Goal: Task Accomplishment & Management: Use online tool/utility

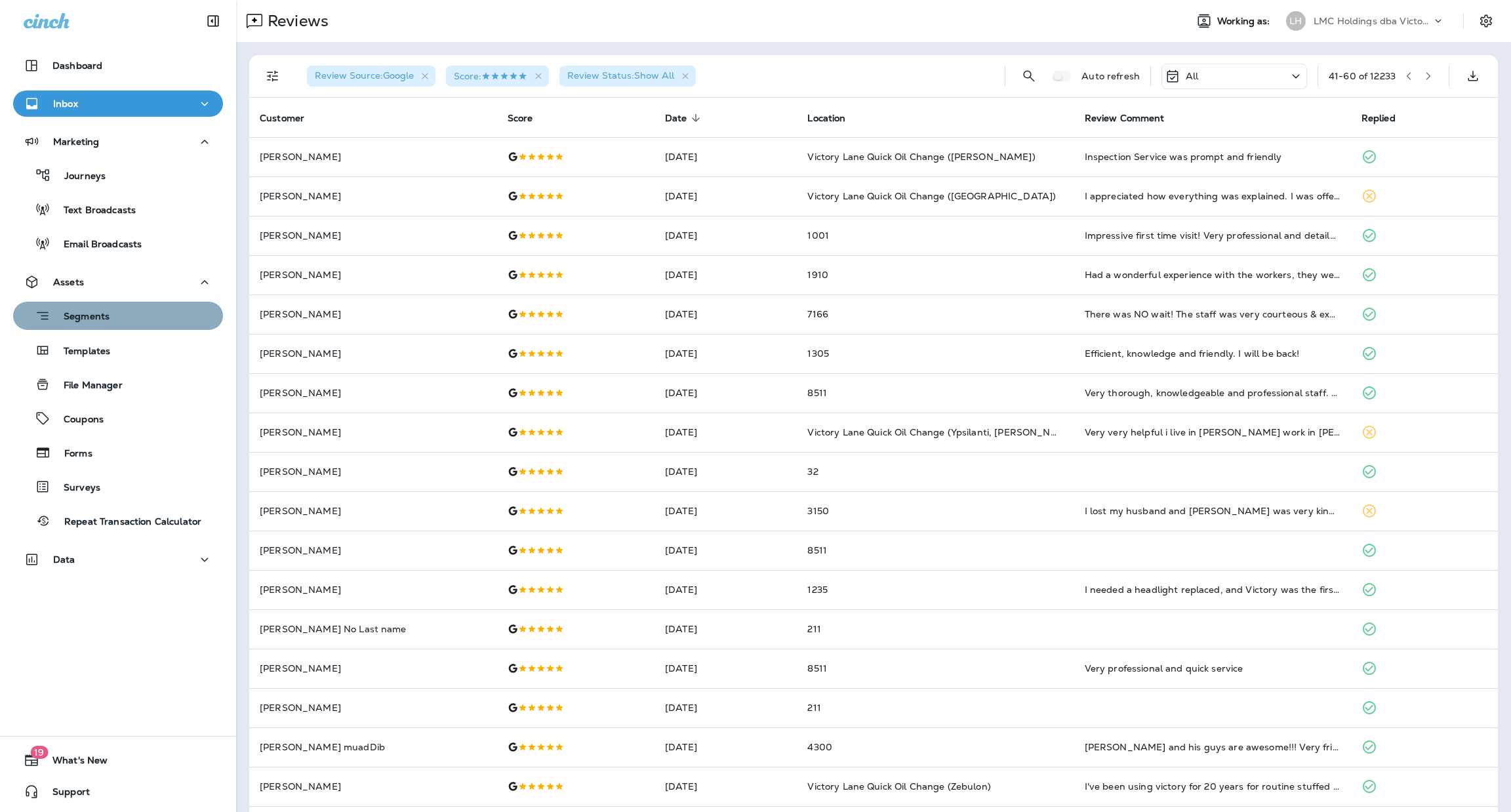
click at [119, 321] on div "Segments" at bounding box center [118, 315] width 199 height 20
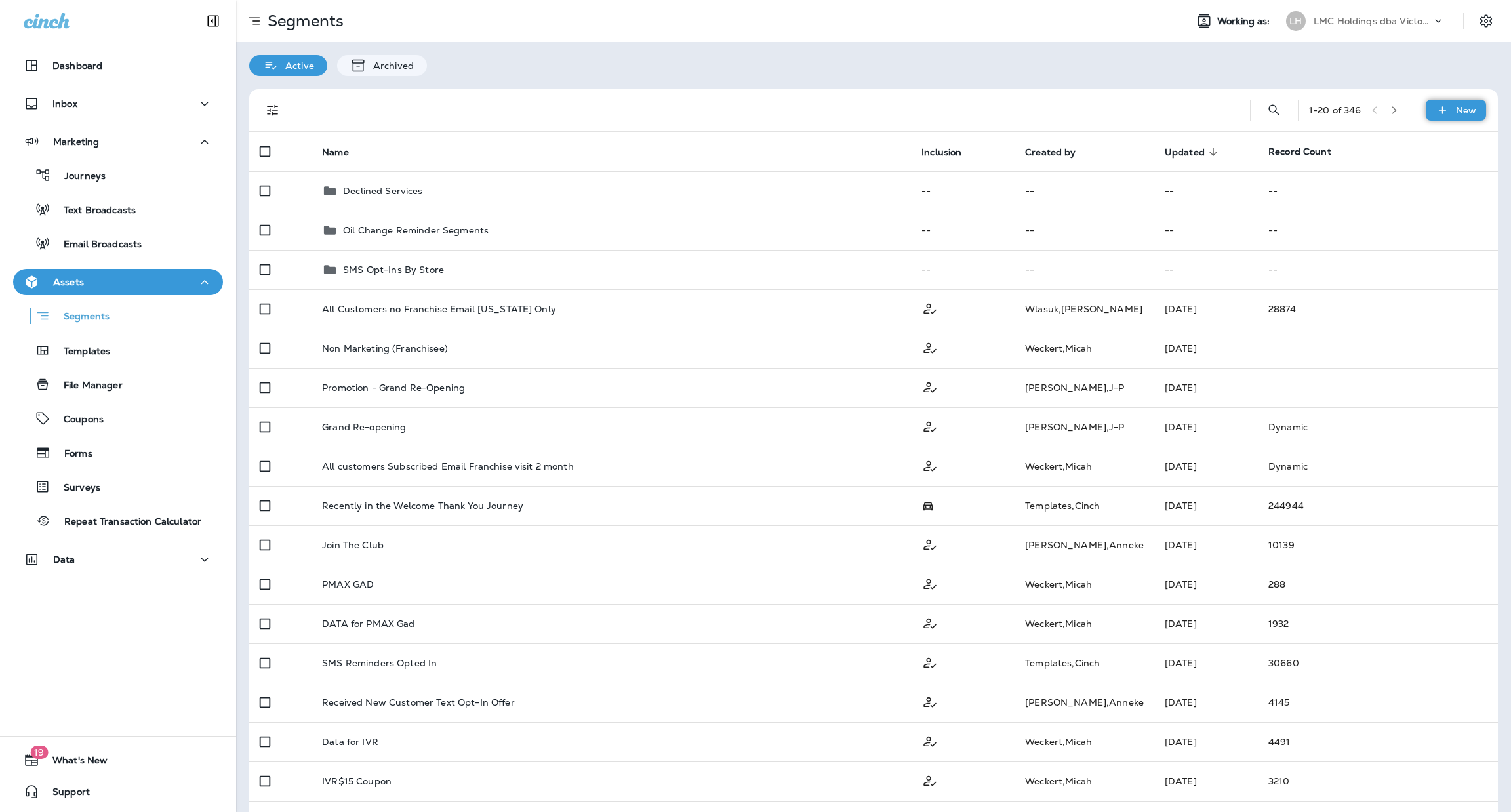
click at [1459, 111] on p "New" at bounding box center [1466, 110] width 20 height 10
click at [1407, 142] on p "New Segment" at bounding box center [1402, 141] width 70 height 10
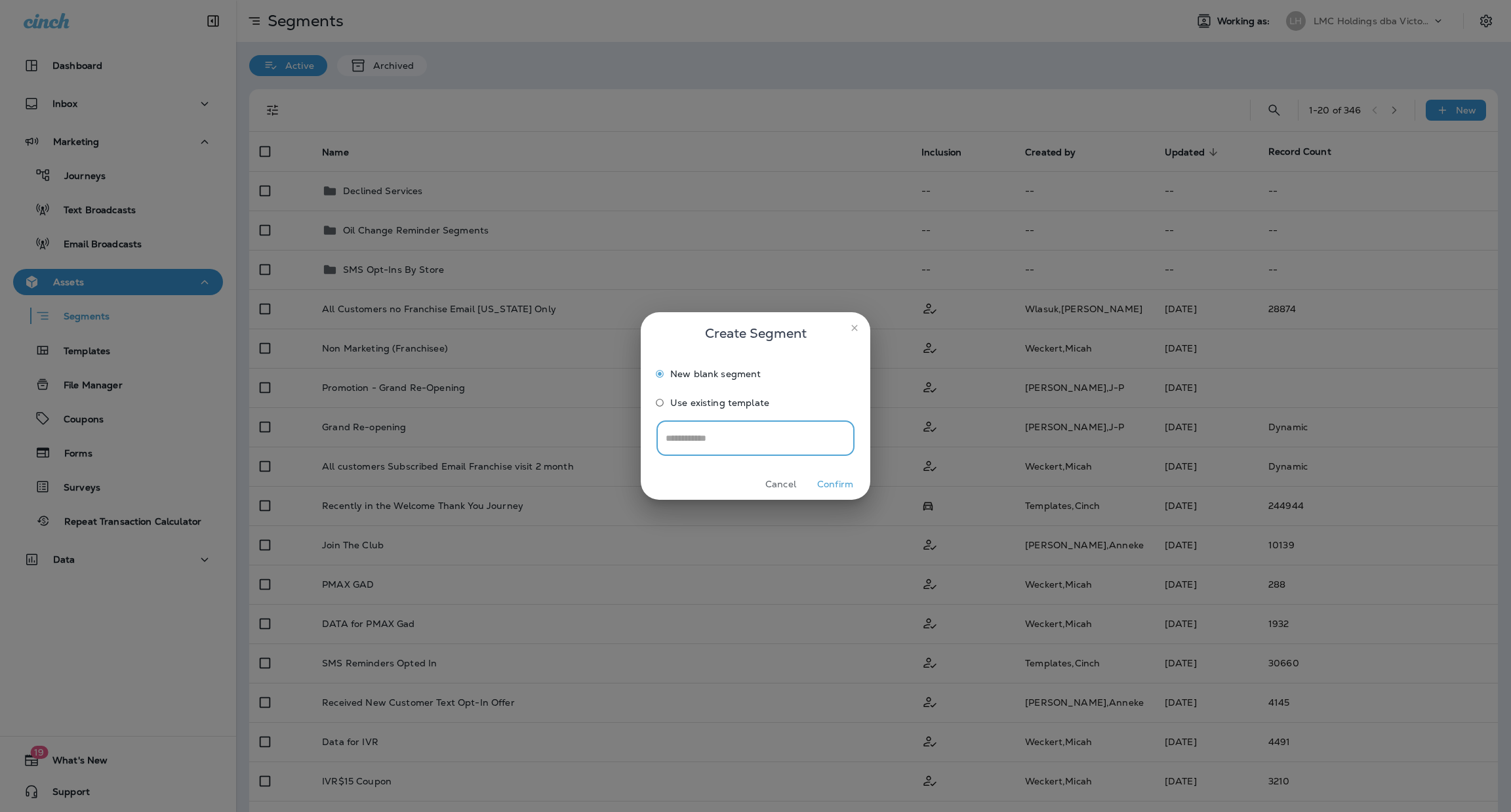
click at [821, 487] on button "Confirm" at bounding box center [835, 483] width 49 height 20
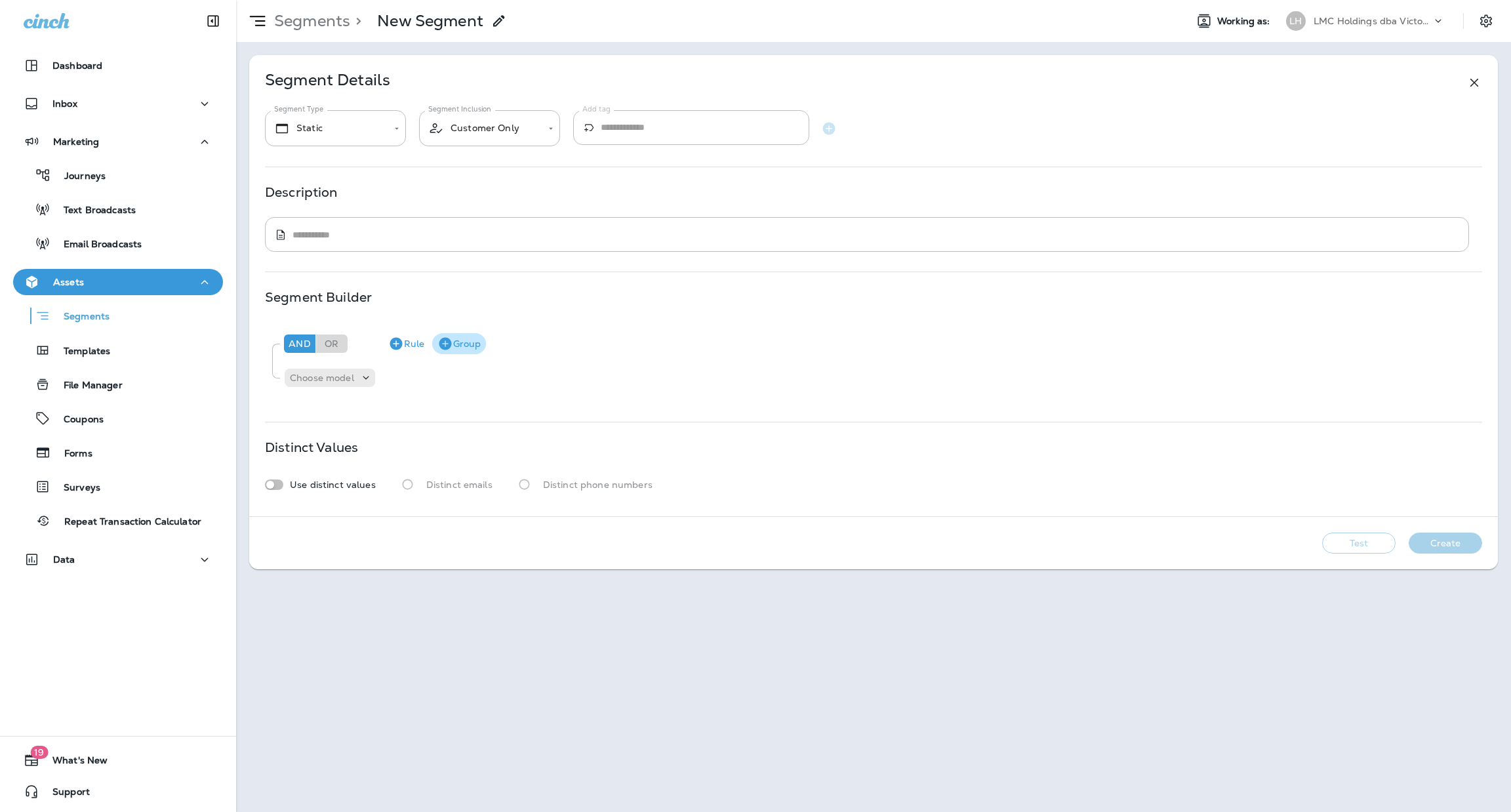
click at [455, 338] on button "Group" at bounding box center [459, 344] width 54 height 21
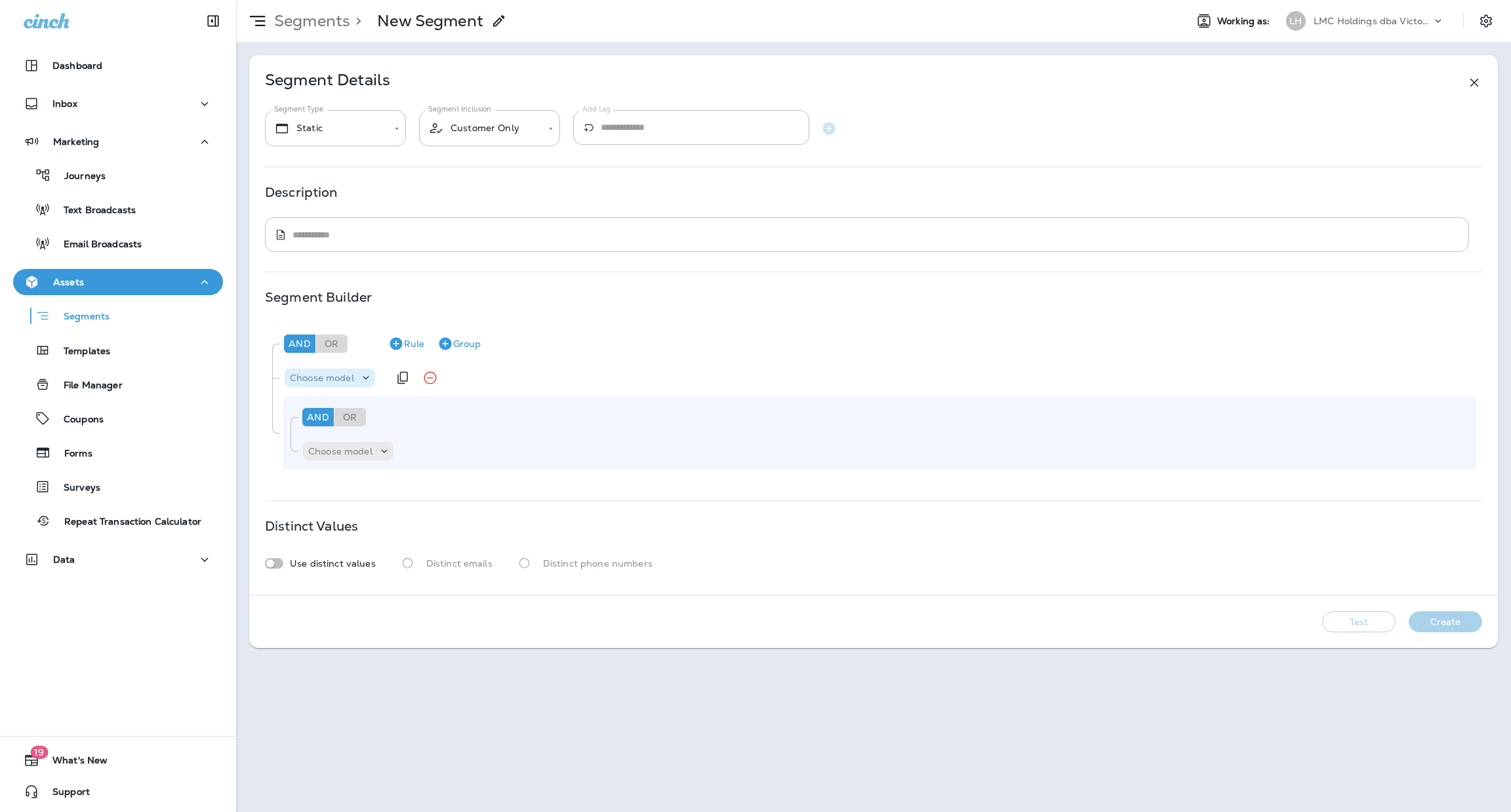
click at [343, 373] on p "Choose model" at bounding box center [322, 378] width 64 height 10
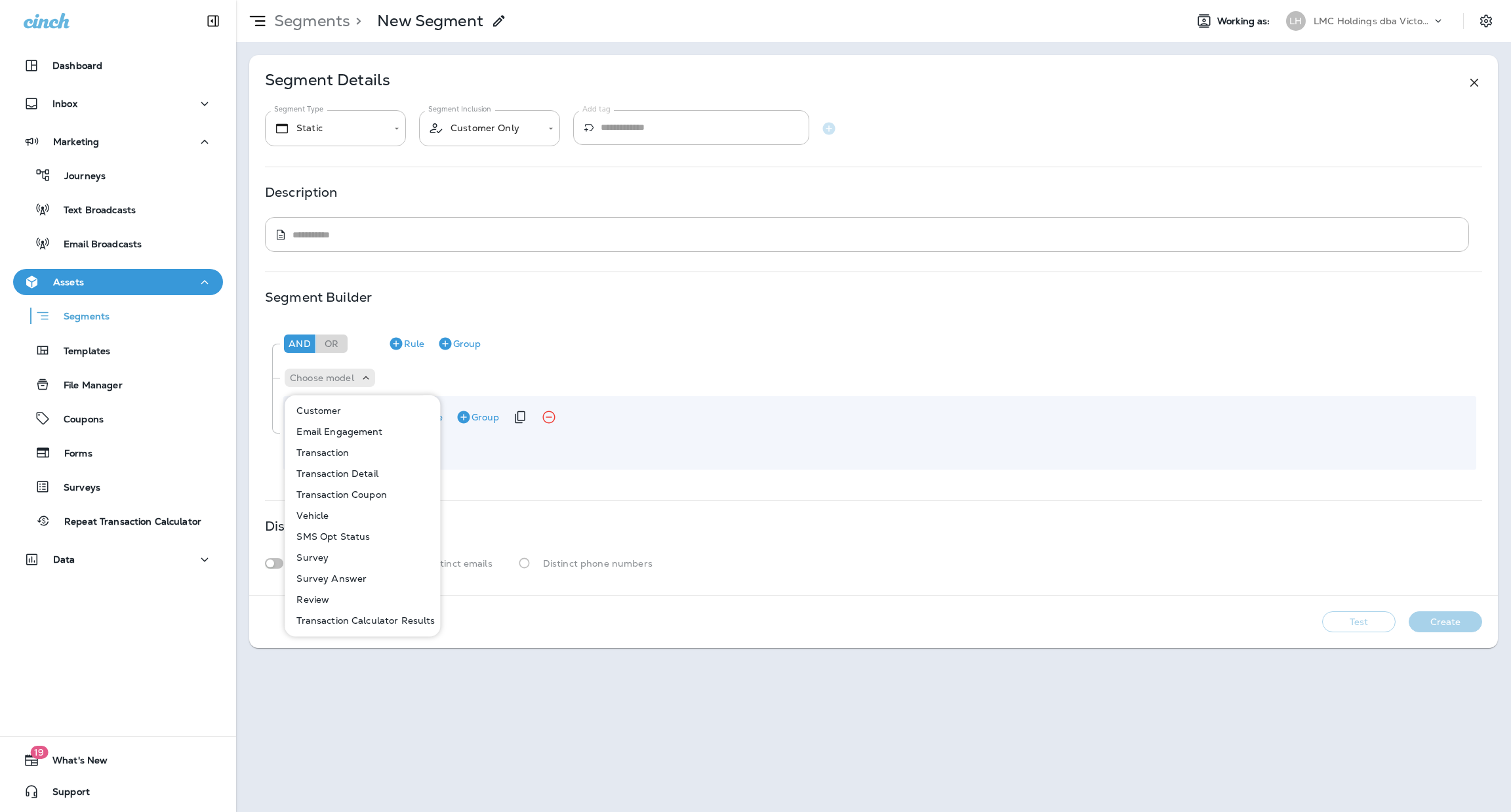
click at [337, 405] on p "Customer" at bounding box center [316, 410] width 50 height 10
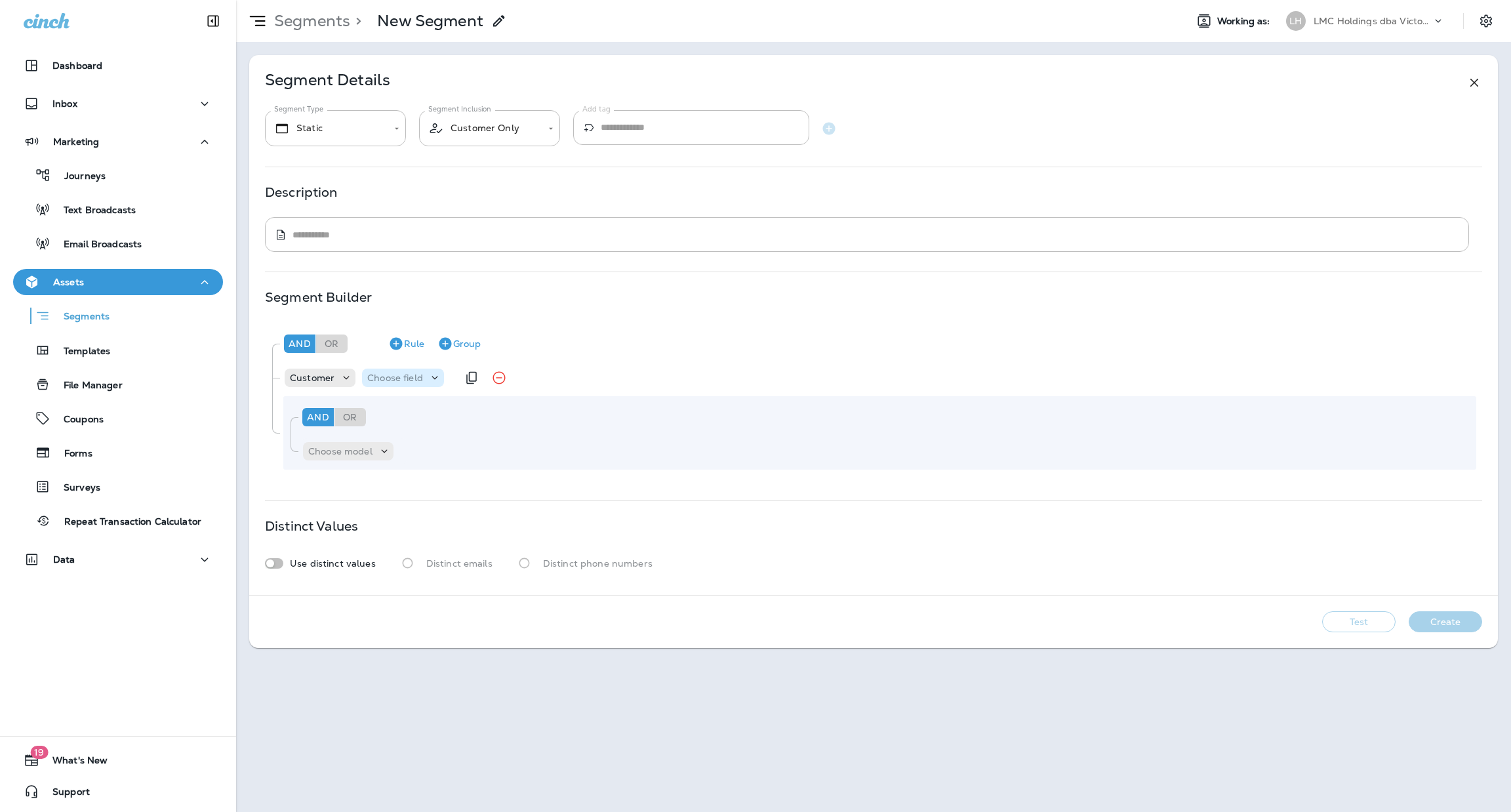
click at [411, 378] on p "Choose field" at bounding box center [395, 378] width 56 height 10
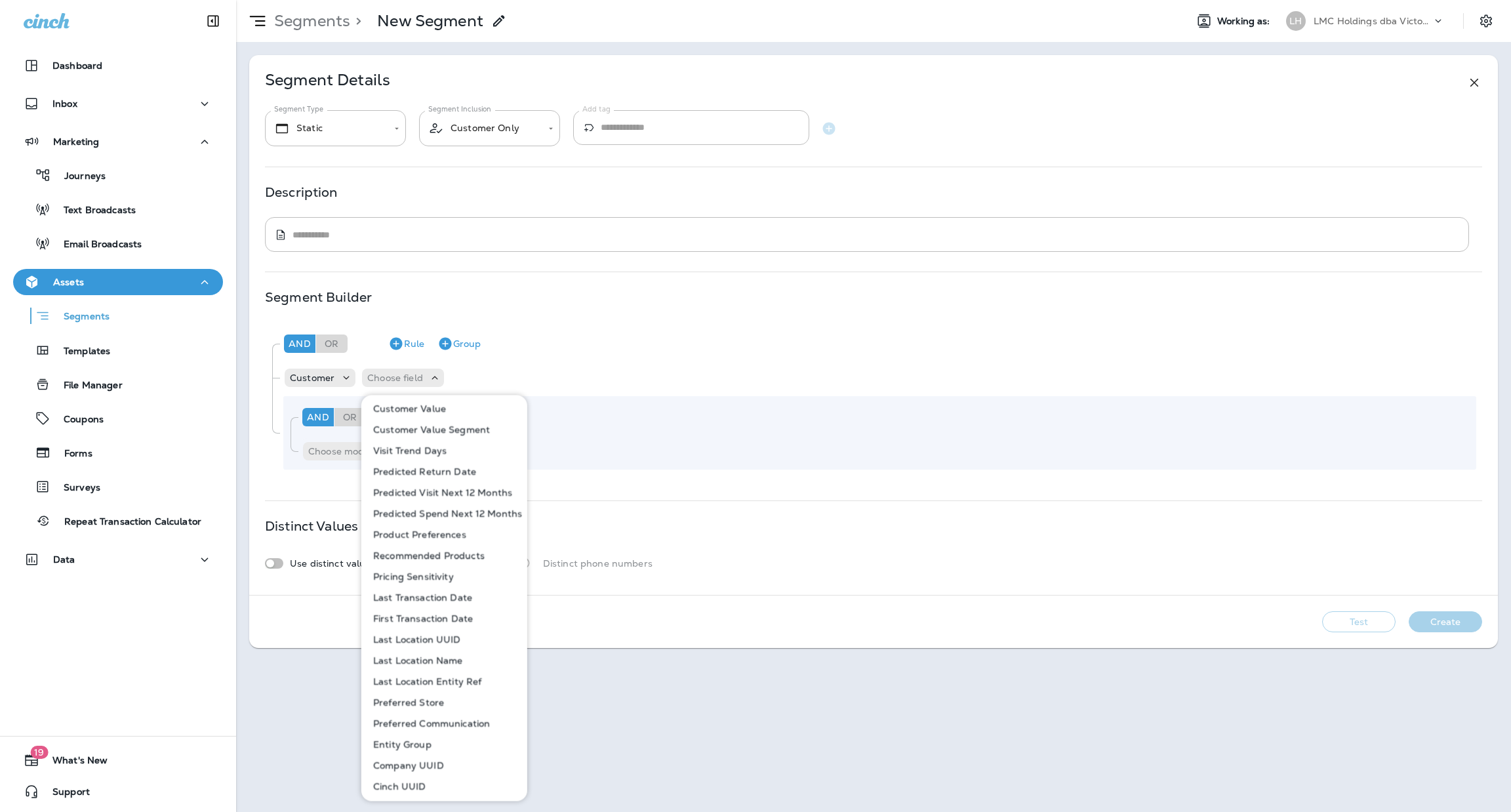
scroll to position [506, 0]
click at [442, 618] on p "First Transaction Date" at bounding box center [421, 618] width 105 height 10
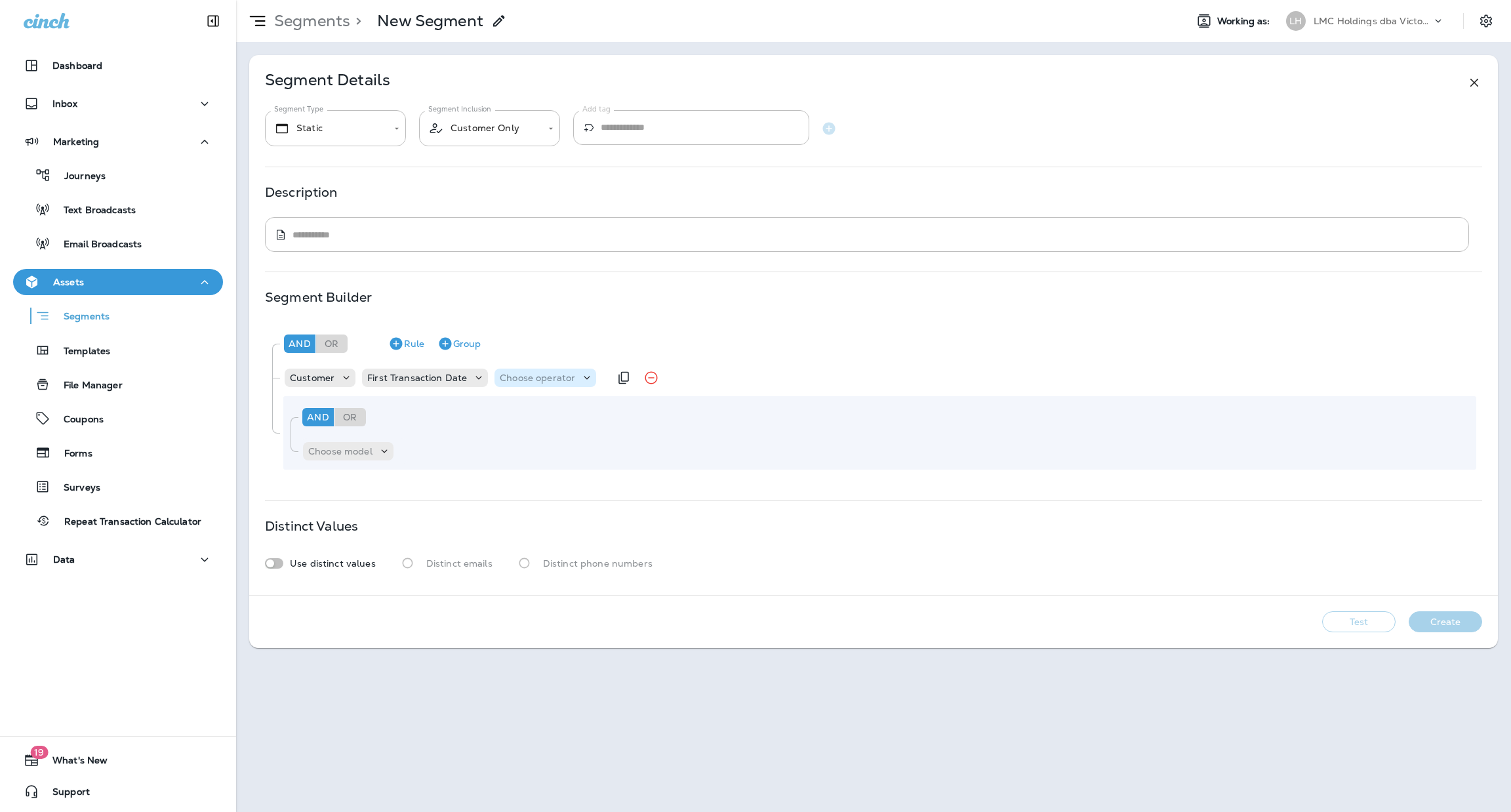
click at [524, 383] on p "Choose operator" at bounding box center [537, 378] width 75 height 10
click at [533, 456] on p "is after" at bounding box center [516, 452] width 37 height 10
click at [591, 379] on p "Choose query type" at bounding box center [607, 378] width 86 height 10
click at [593, 410] on p "Date+Time" at bounding box center [588, 410] width 53 height 10
click at [659, 376] on div "Choose Date" at bounding box center [693, 378] width 69 height 19
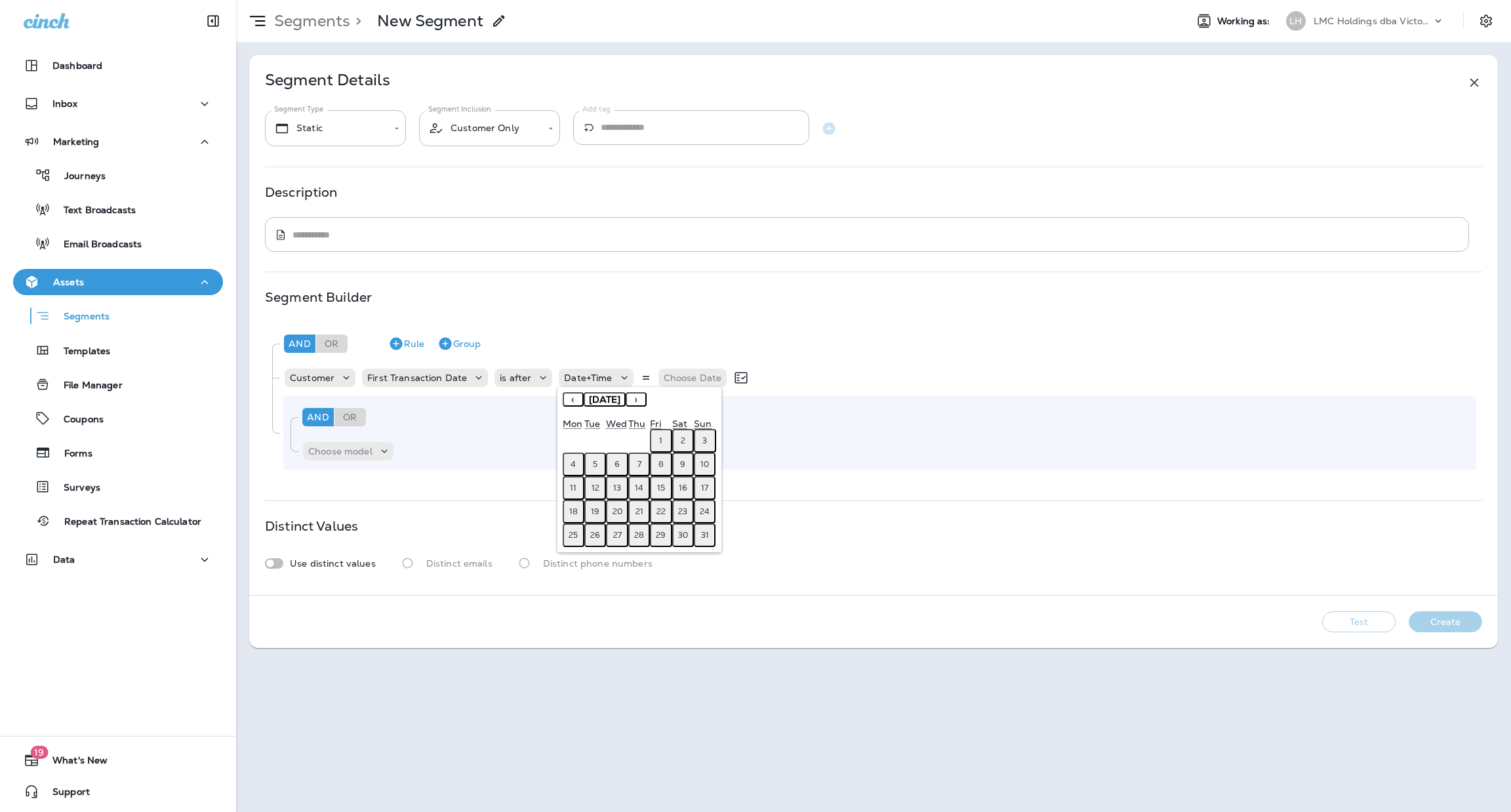
click at [663, 436] on button "1" at bounding box center [661, 441] width 21 height 24
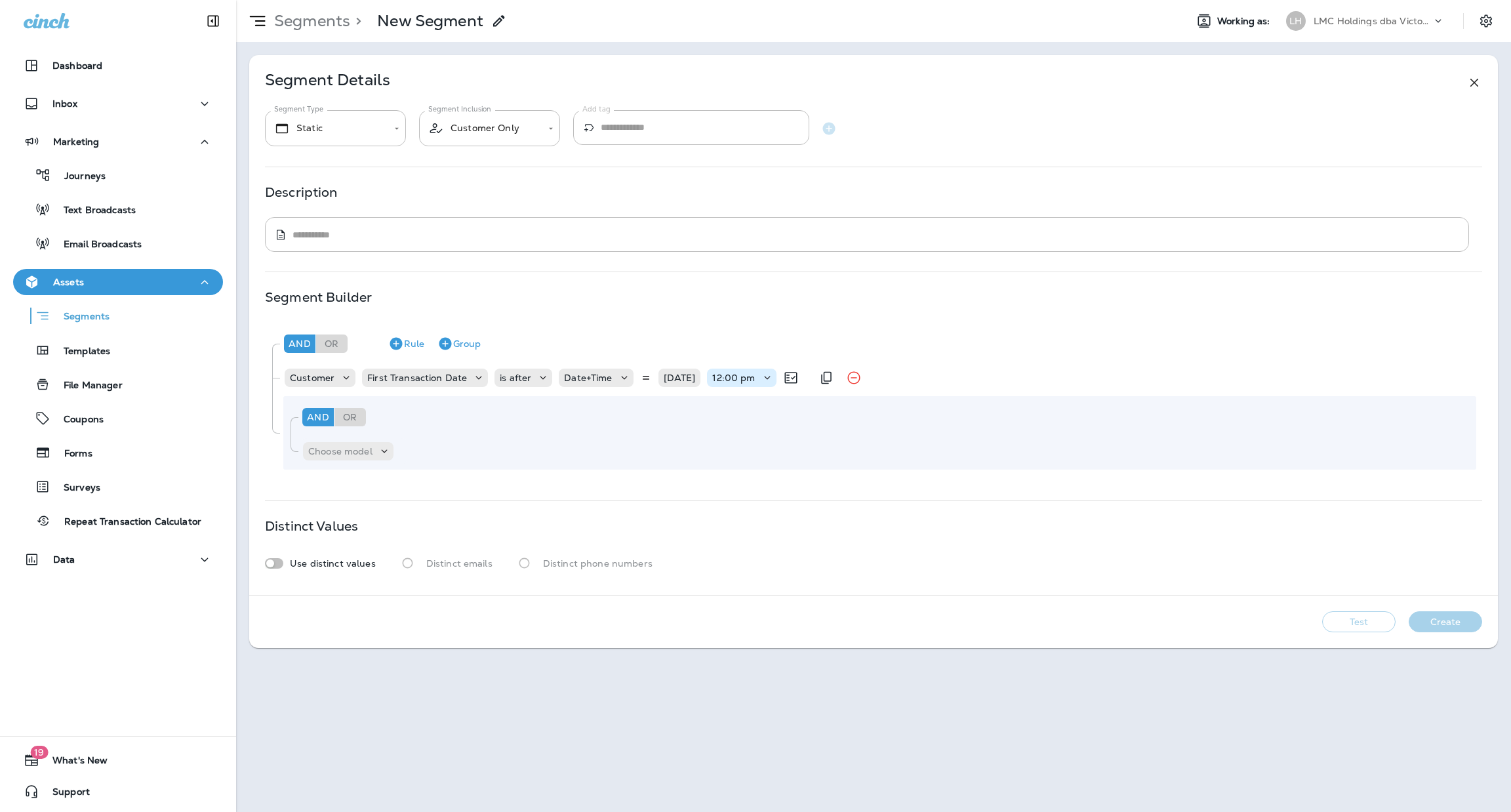
click at [751, 379] on p "12:00 pm" at bounding box center [734, 378] width 43 height 10
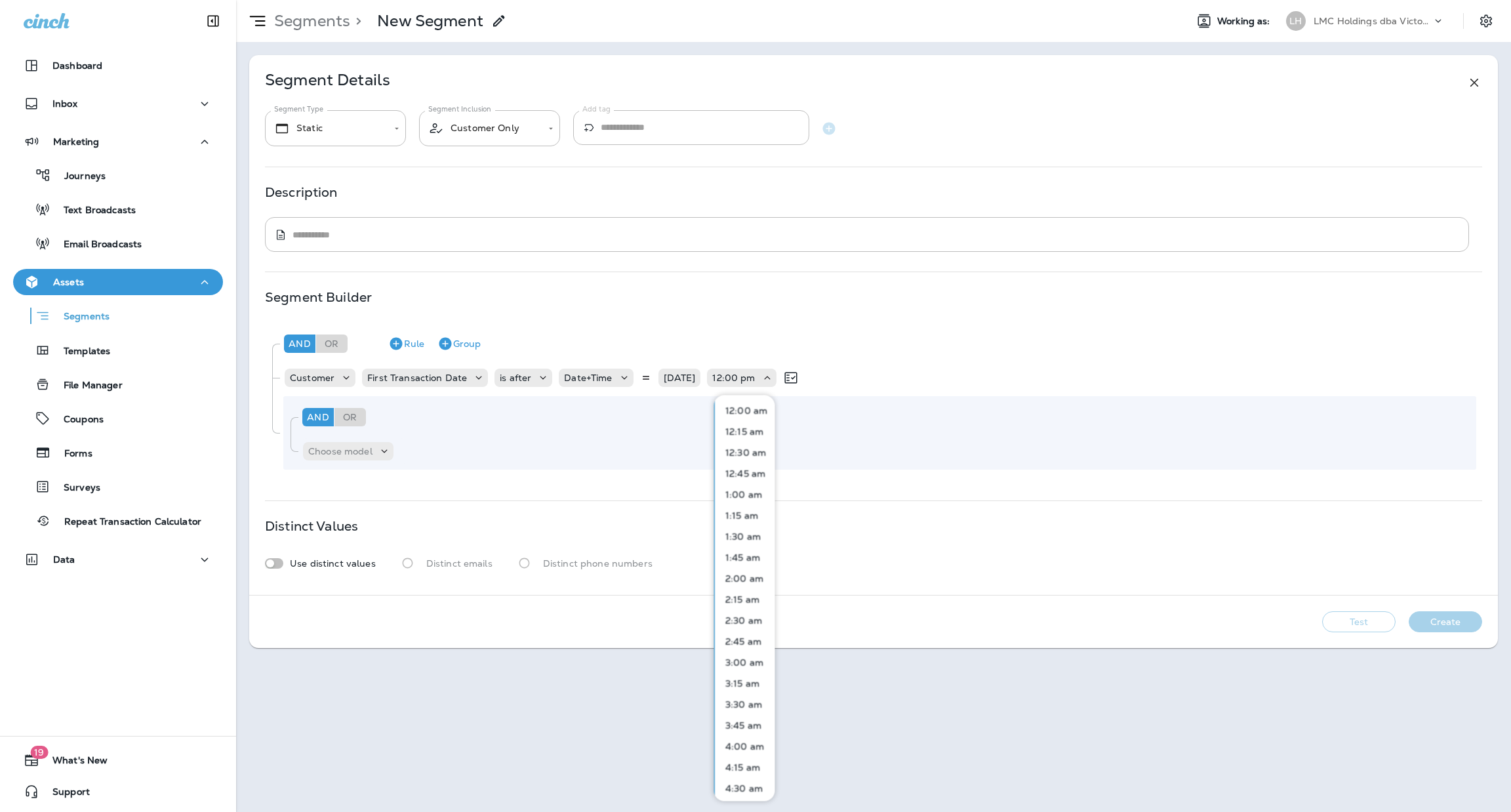
click at [749, 407] on p "12:00 am" at bounding box center [744, 410] width 47 height 10
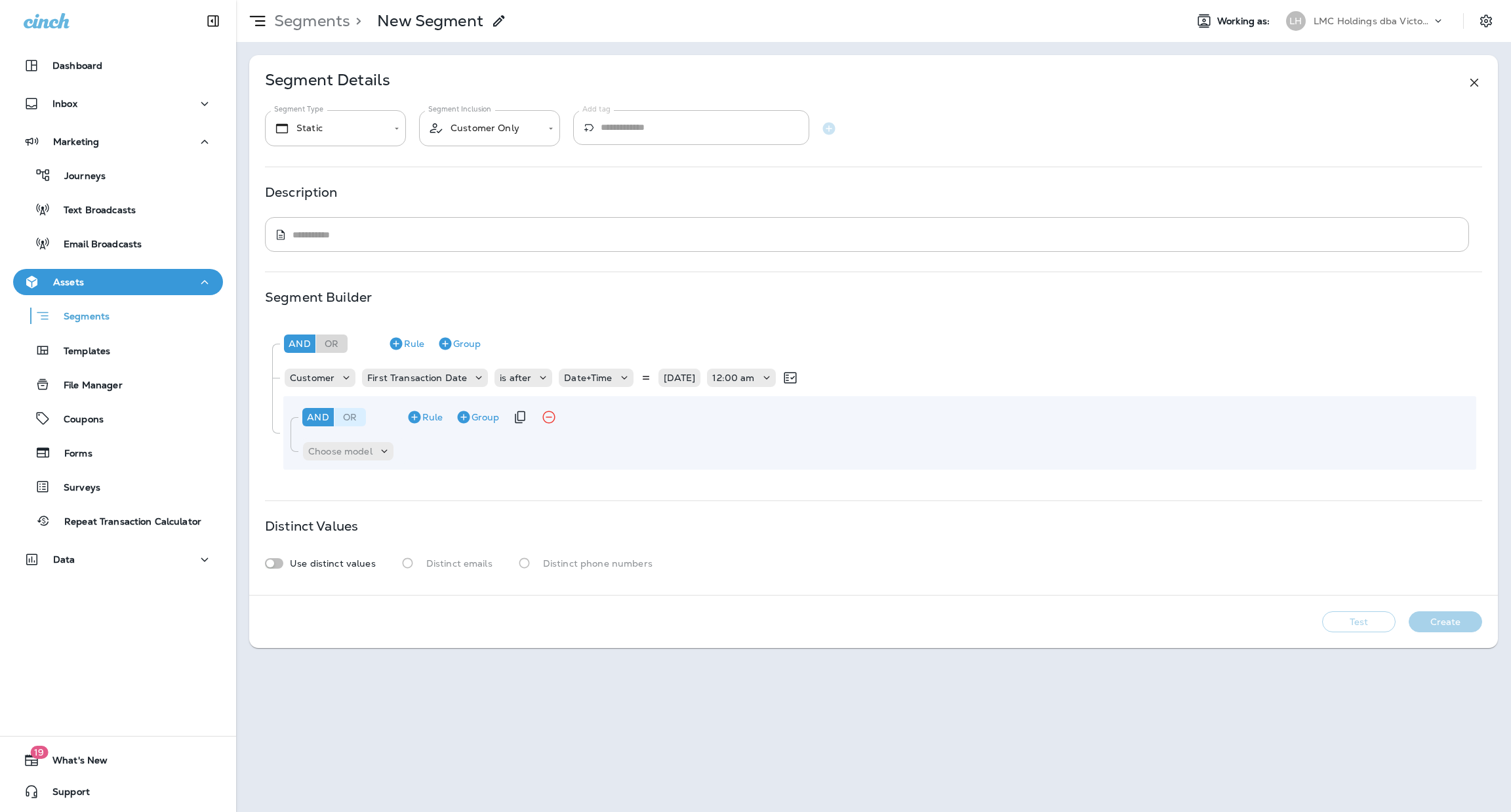
click at [357, 425] on div "Or" at bounding box center [351, 417] width 32 height 19
click at [365, 456] on p "Choose model" at bounding box center [340, 451] width 64 height 10
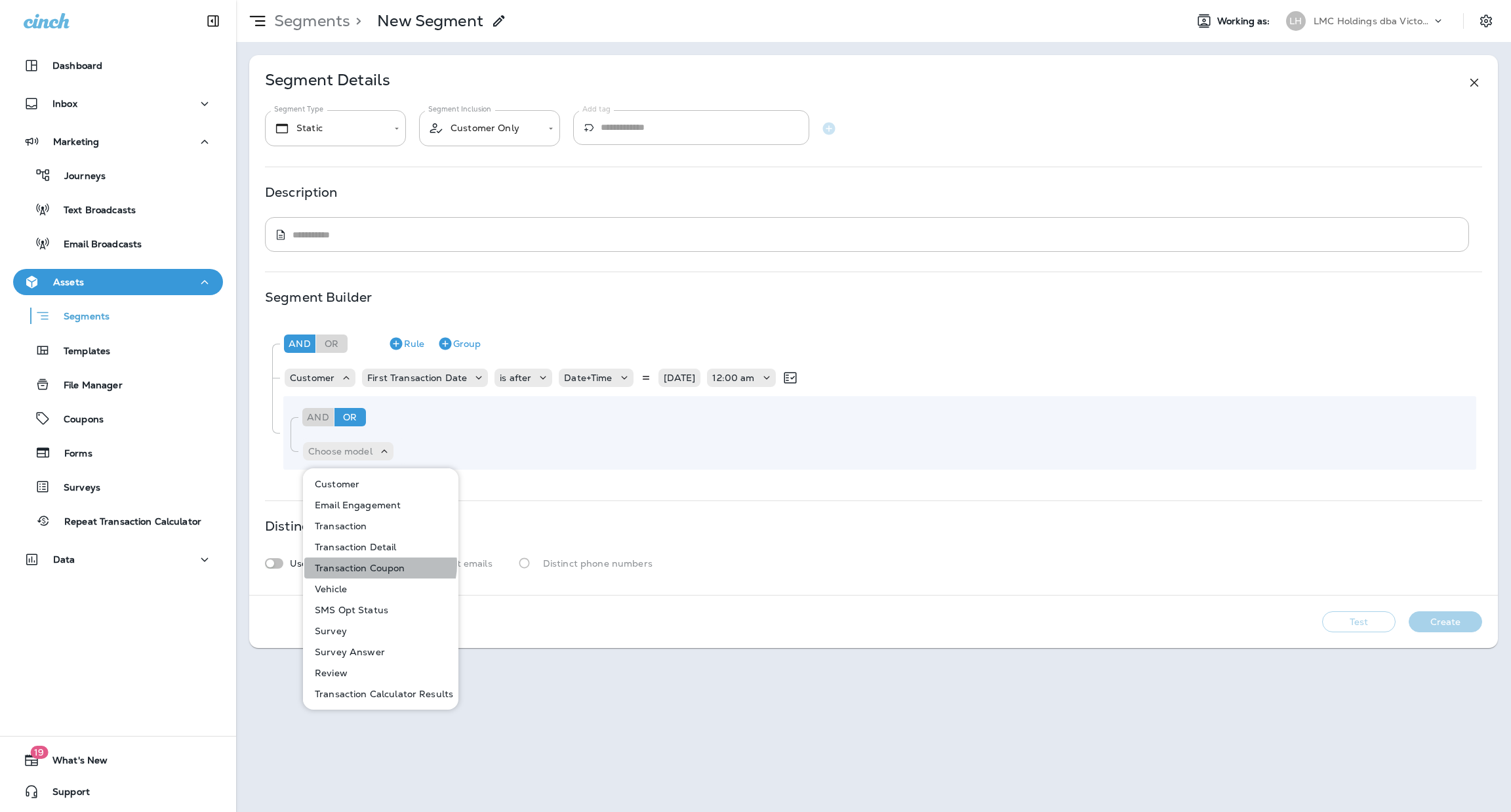
click at [377, 564] on p "Transaction Coupon" at bounding box center [358, 567] width 95 height 10
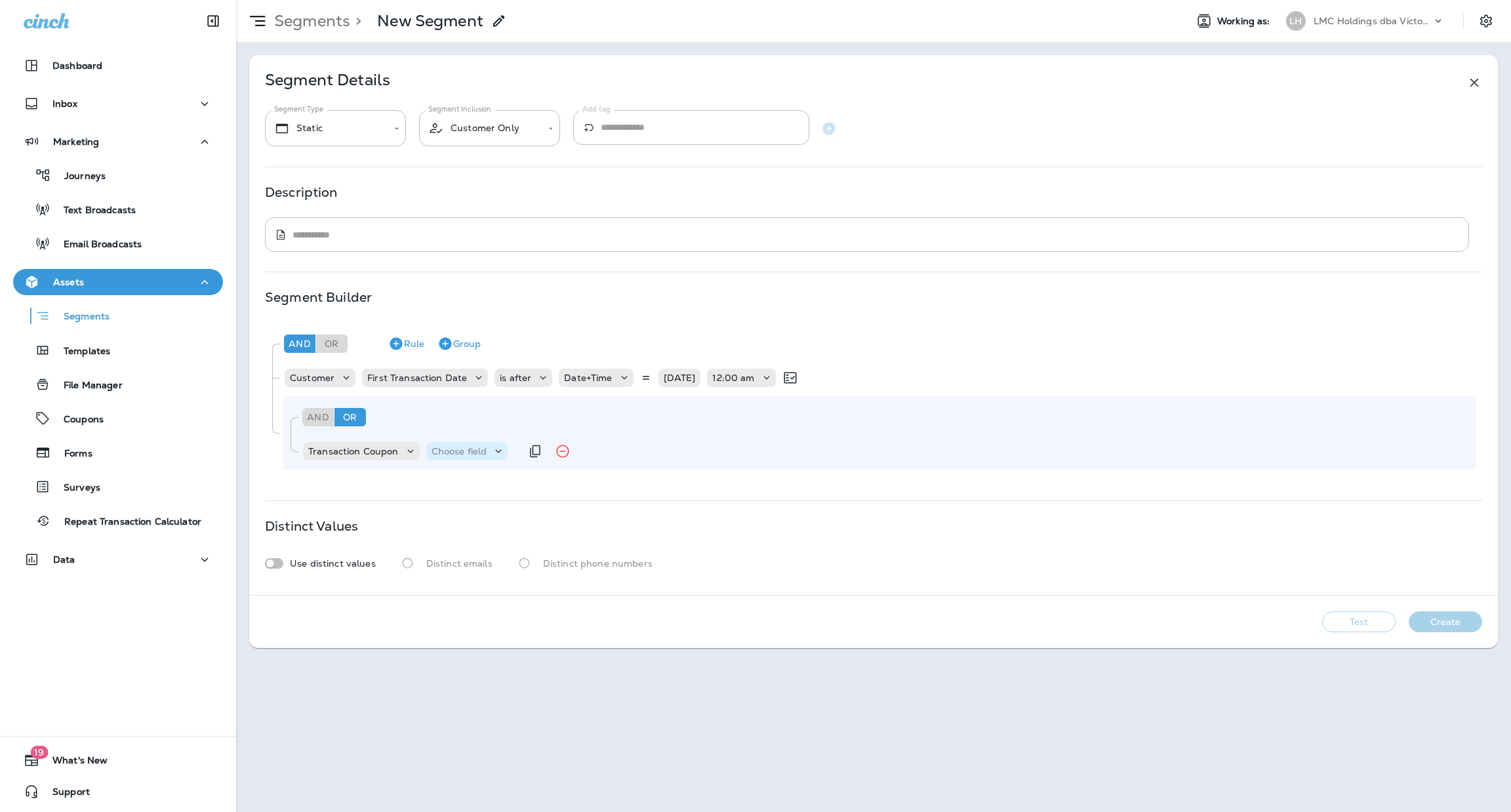
click at [436, 447] on p "Choose field" at bounding box center [459, 451] width 56 height 10
click at [452, 479] on p "Code" at bounding box center [446, 483] width 29 height 10
click at [495, 452] on p "Choose operator" at bounding box center [524, 451] width 75 height 10
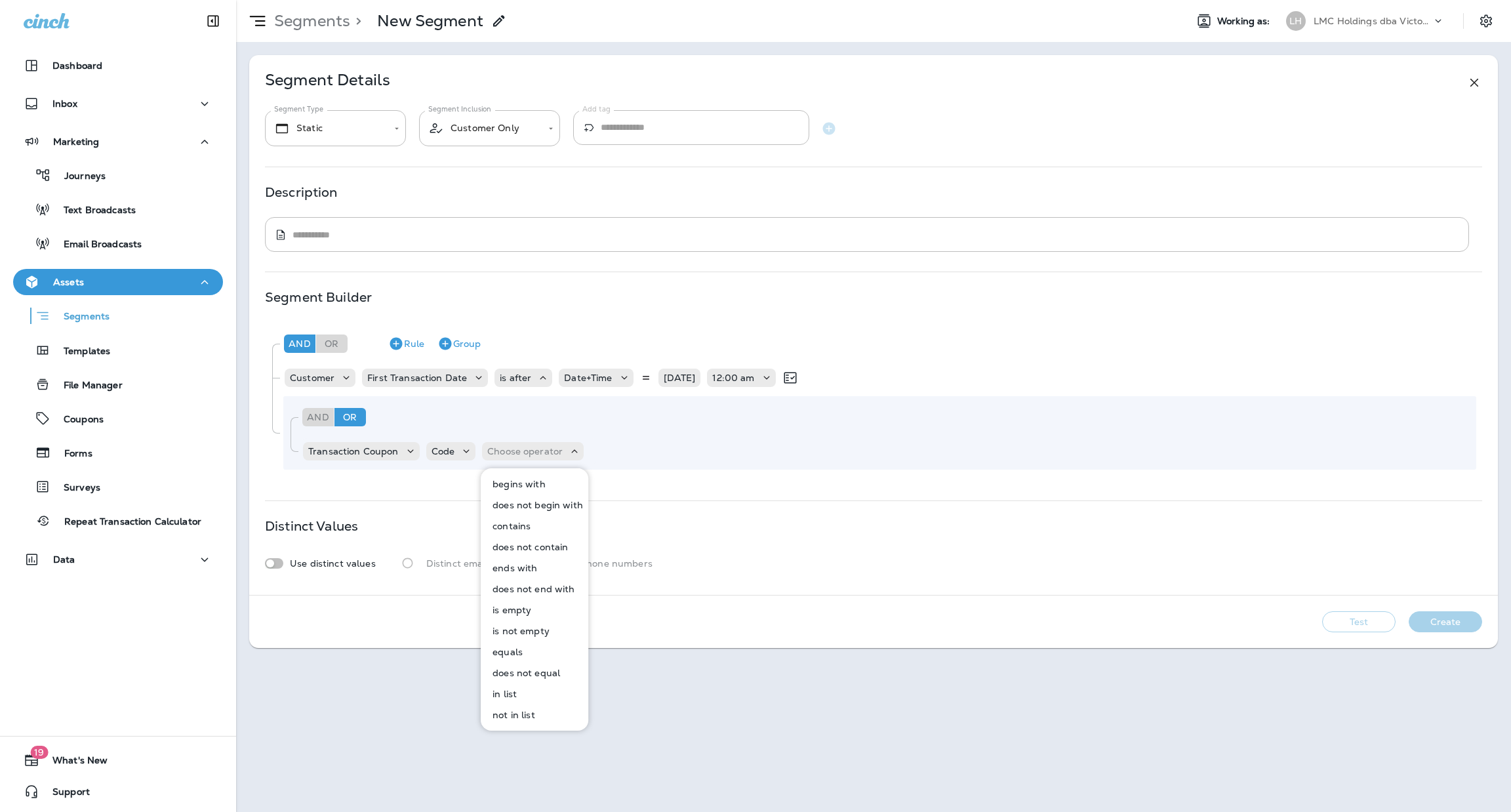
click at [522, 651] on button "equals" at bounding box center [535, 652] width 107 height 21
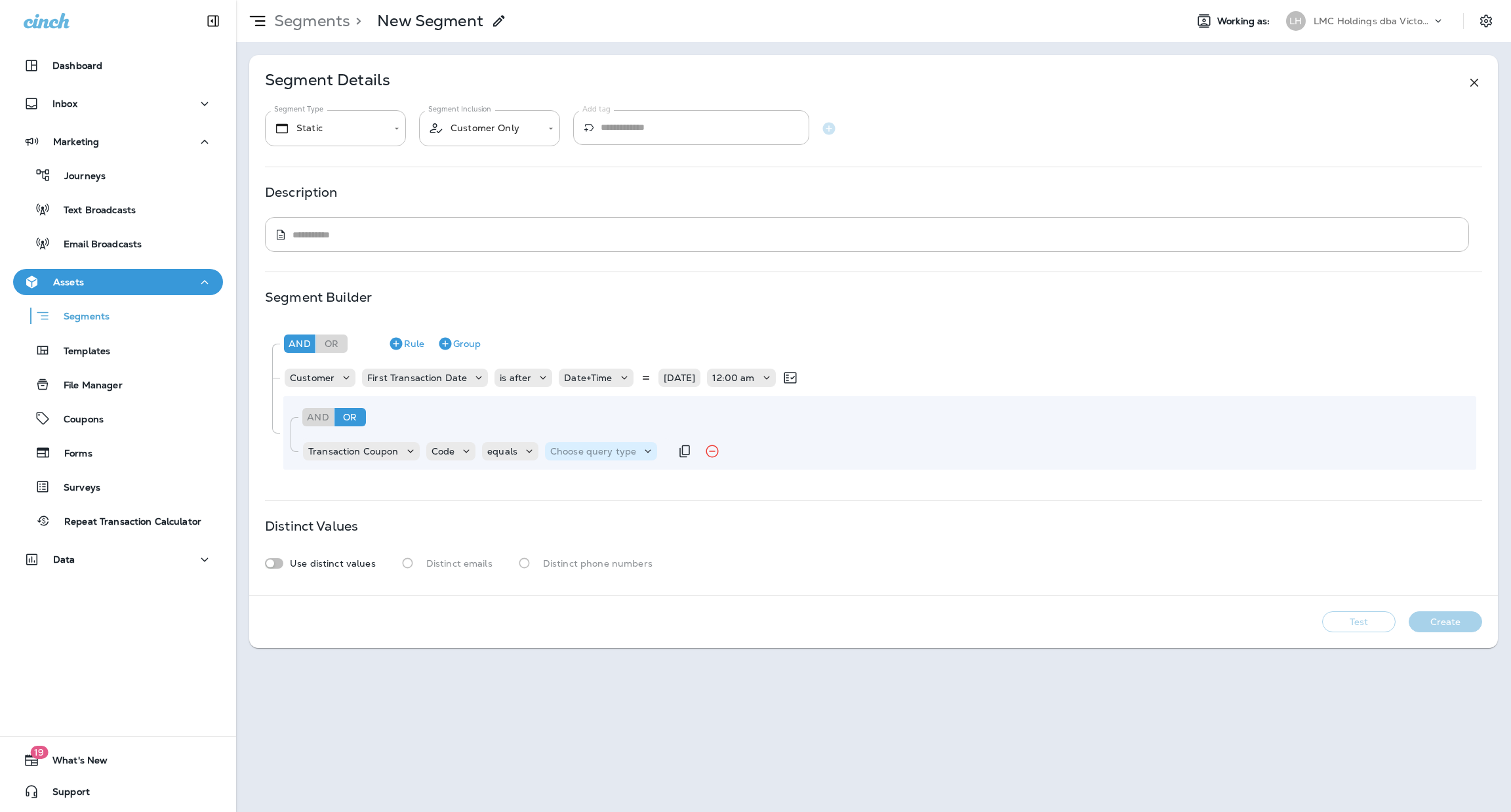
click at [593, 454] on p "Choose query type" at bounding box center [593, 451] width 86 height 10
drag, startPoint x: 585, startPoint y: 474, endPoint x: 580, endPoint y: 481, distance: 8.6
click at [580, 481] on button "Text" at bounding box center [582, 484] width 75 height 21
click at [615, 452] on input "text" at bounding box center [681, 451] width 131 height 17
type input "******"
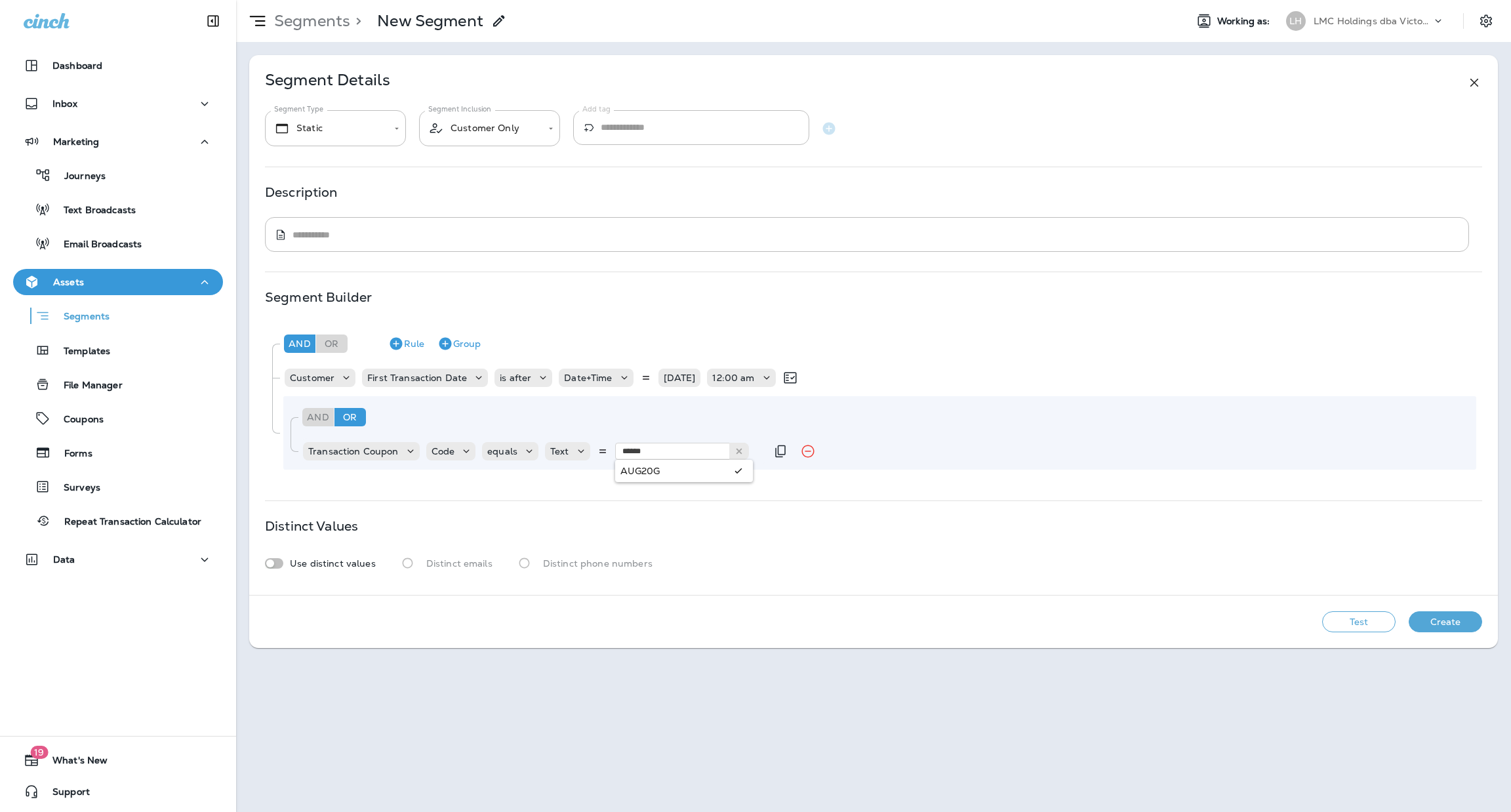
click at [704, 472] on div "And Or Rule Group Customer First Transaction Date is after Date+Time [DATE] 12:…" at bounding box center [873, 398] width 1217 height 152
click at [767, 456] on button "Duplicate Rule" at bounding box center [780, 451] width 26 height 26
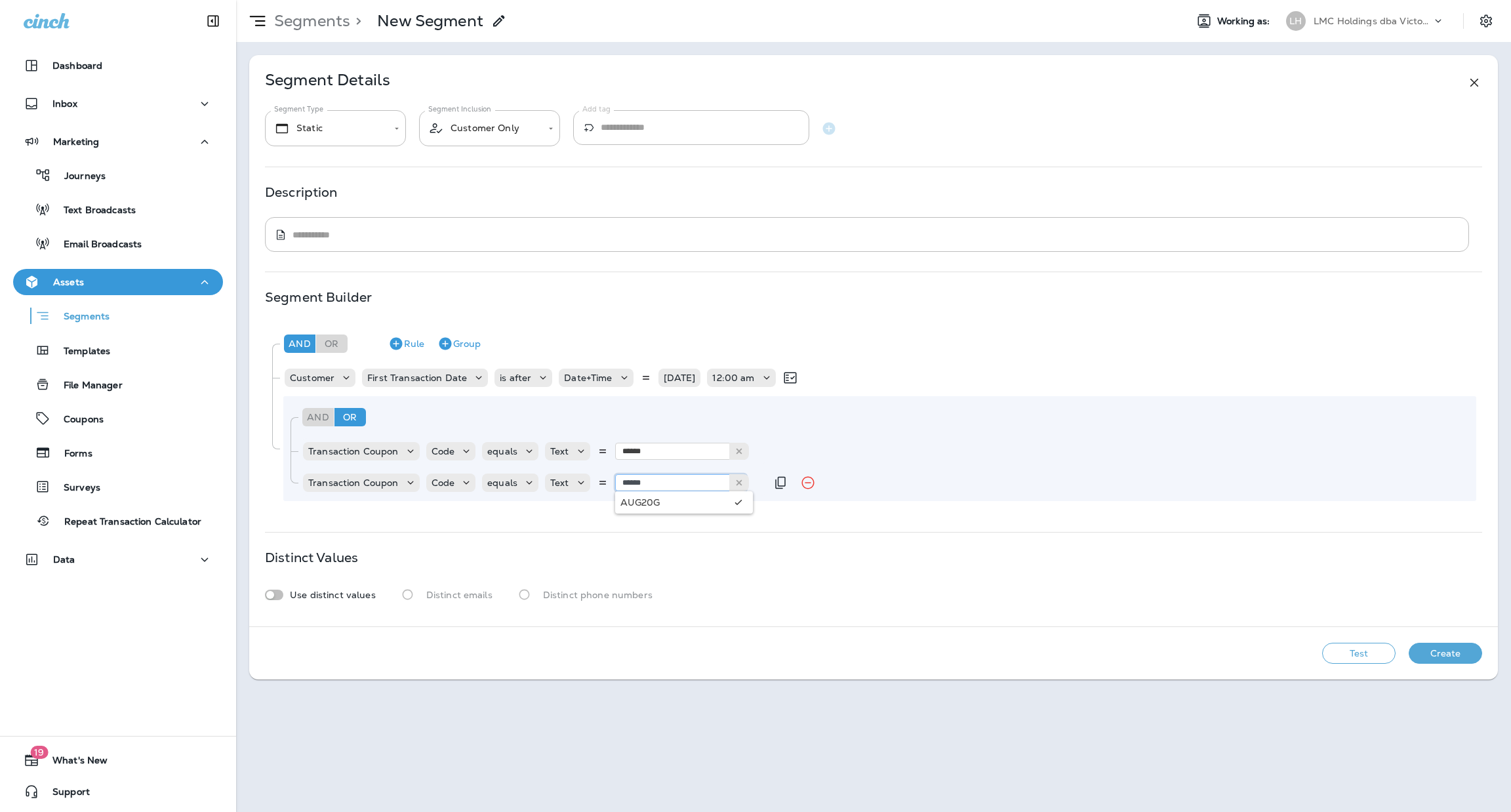
click at [666, 487] on input "******" at bounding box center [681, 482] width 131 height 17
type input "******"
click at [651, 505] on div "And Or Rule Group Customer First Transaction Date is after Date+Time [DATE] 12:…" at bounding box center [873, 414] width 1217 height 183
click at [1353, 655] on button "Test" at bounding box center [1359, 653] width 73 height 21
